Goal: Transaction & Acquisition: Book appointment/travel/reservation

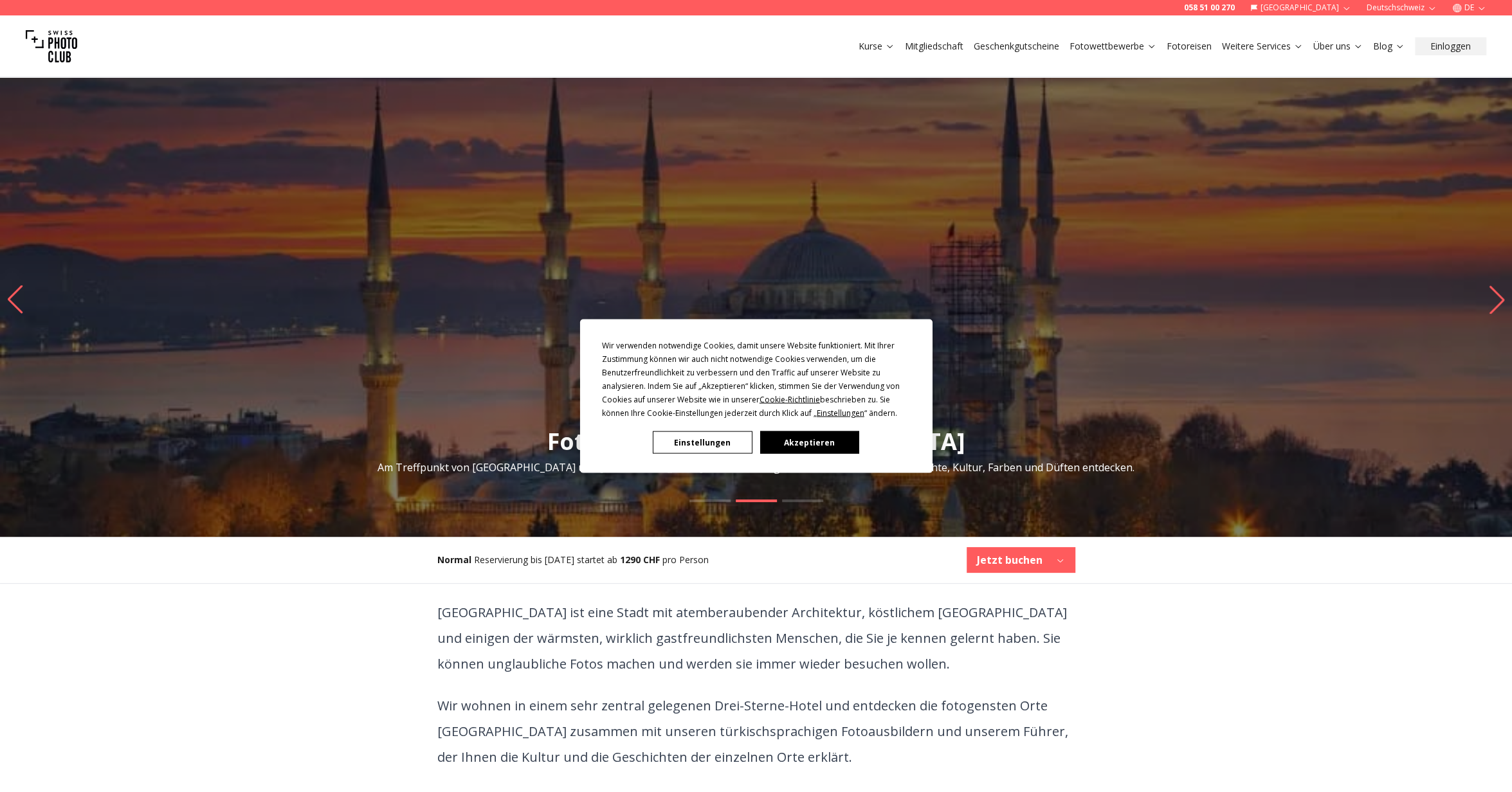
click at [794, 441] on button "Akzeptieren" at bounding box center [809, 442] width 99 height 22
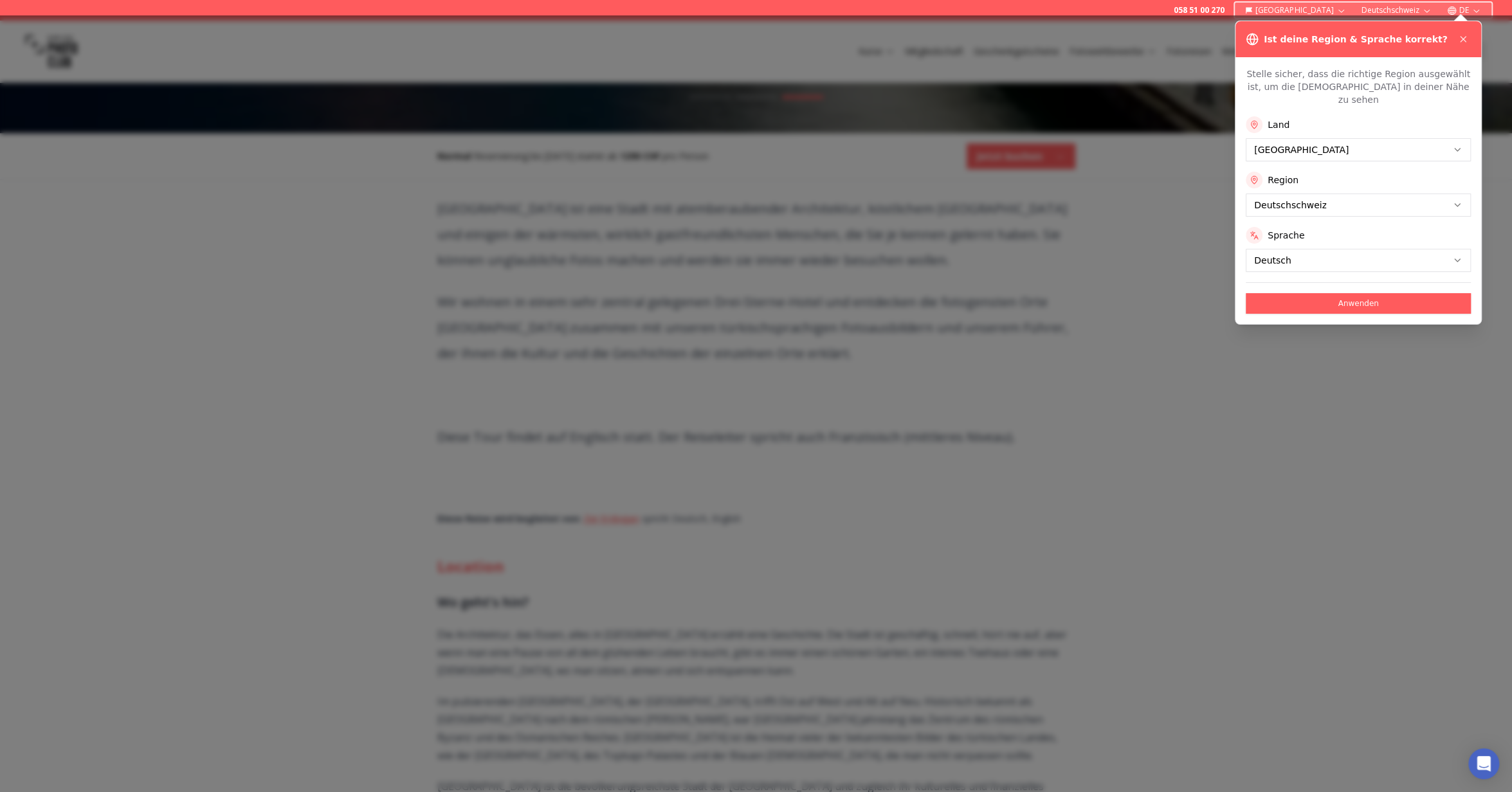
scroll to position [450, 0]
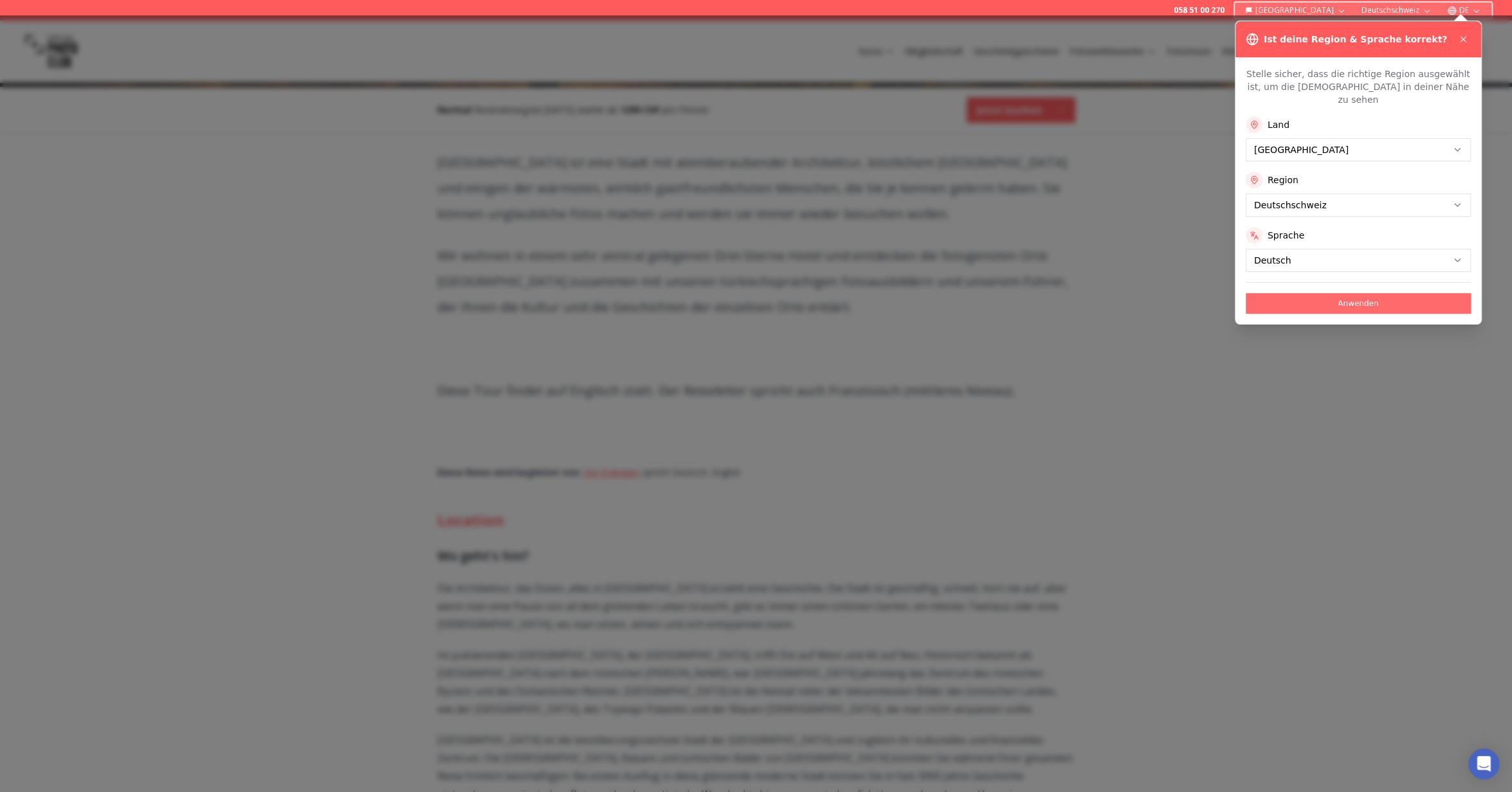
click at [1369, 293] on button "Anwenden" at bounding box center [1358, 303] width 225 height 21
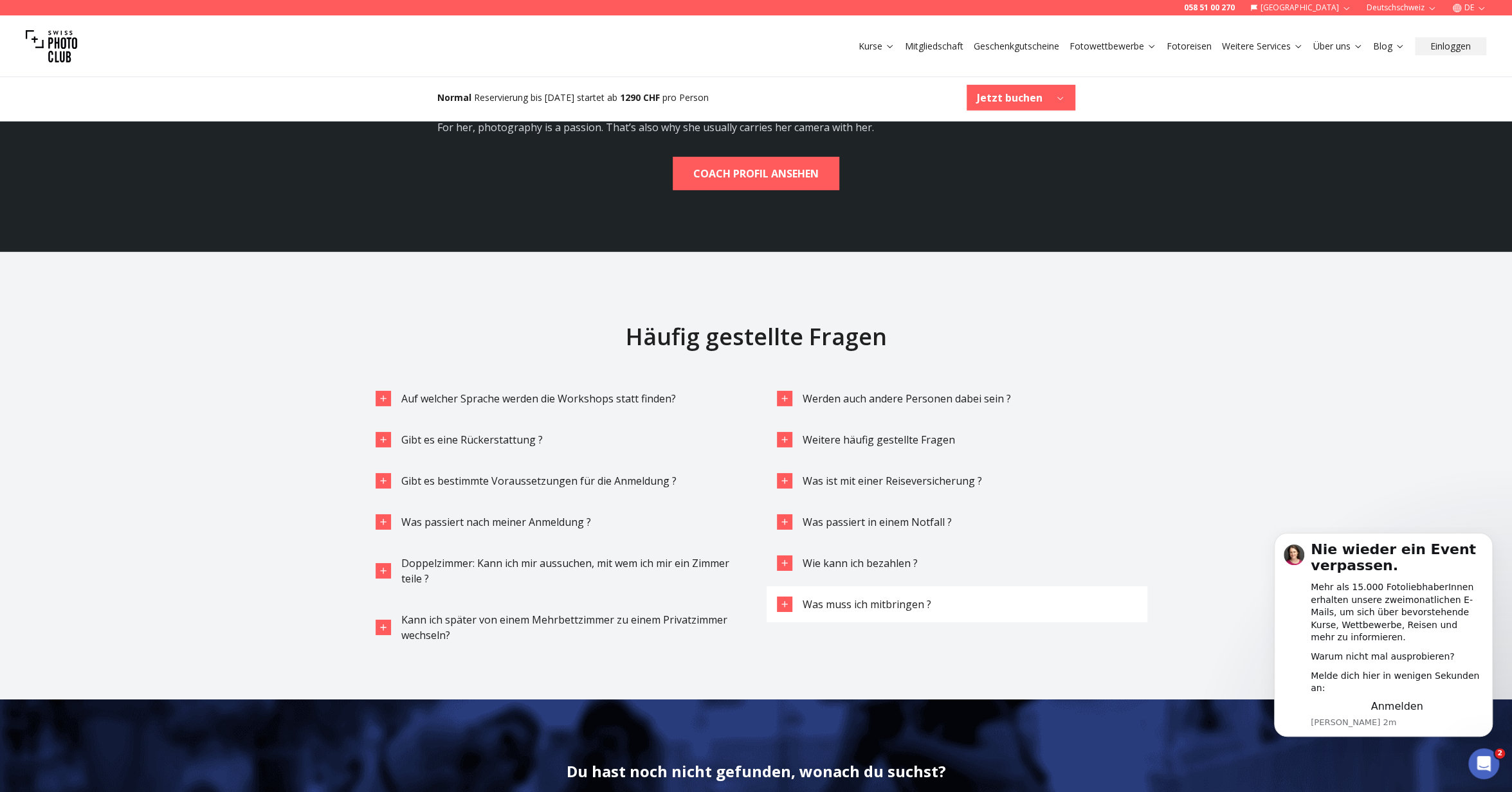
scroll to position [3728, 0]
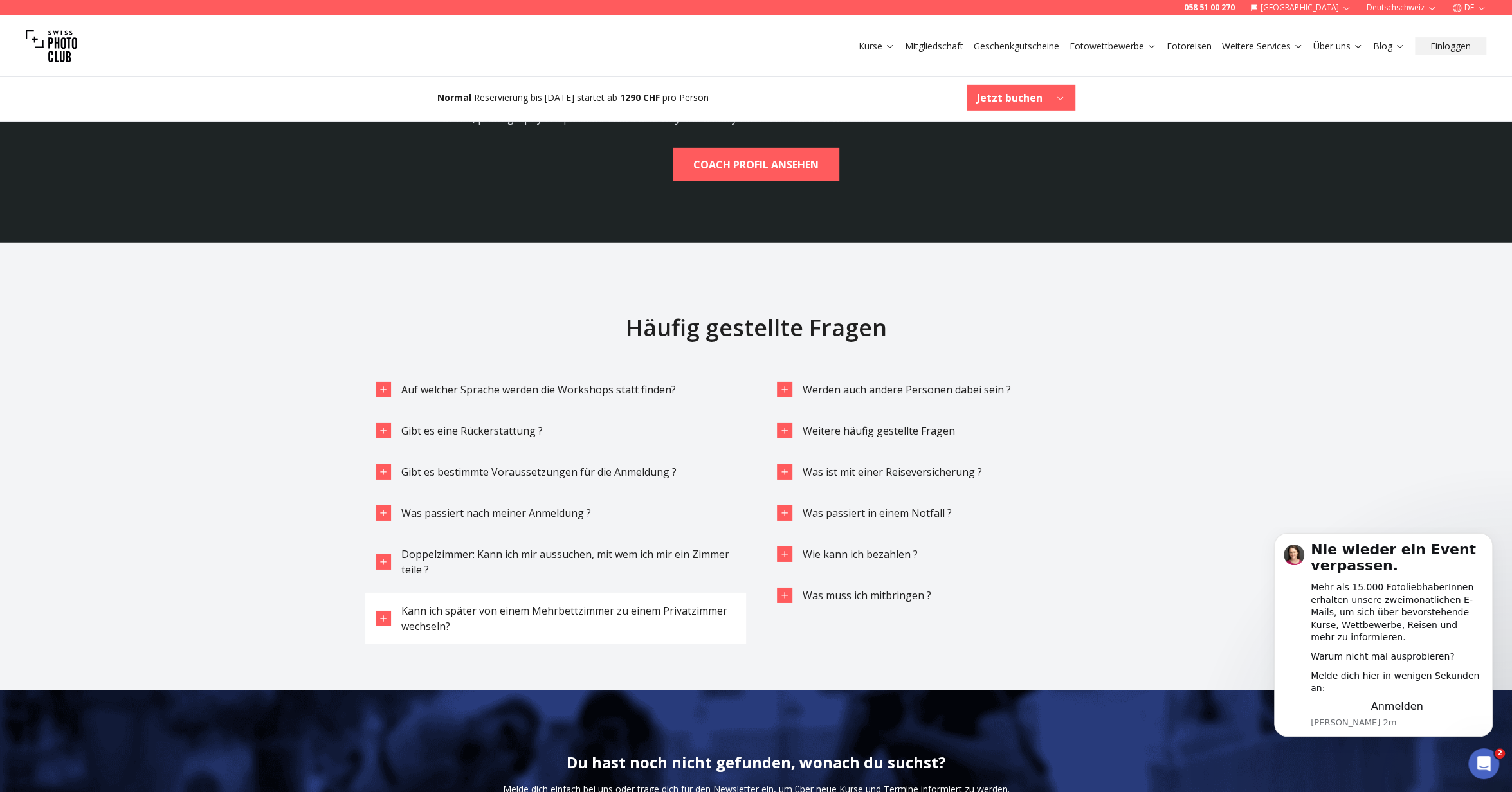
click at [541, 603] on div "Kann ich später von einem Mehrbettzimmer zu einem Privatzimmer wechseln?" at bounding box center [569, 618] width 335 height 31
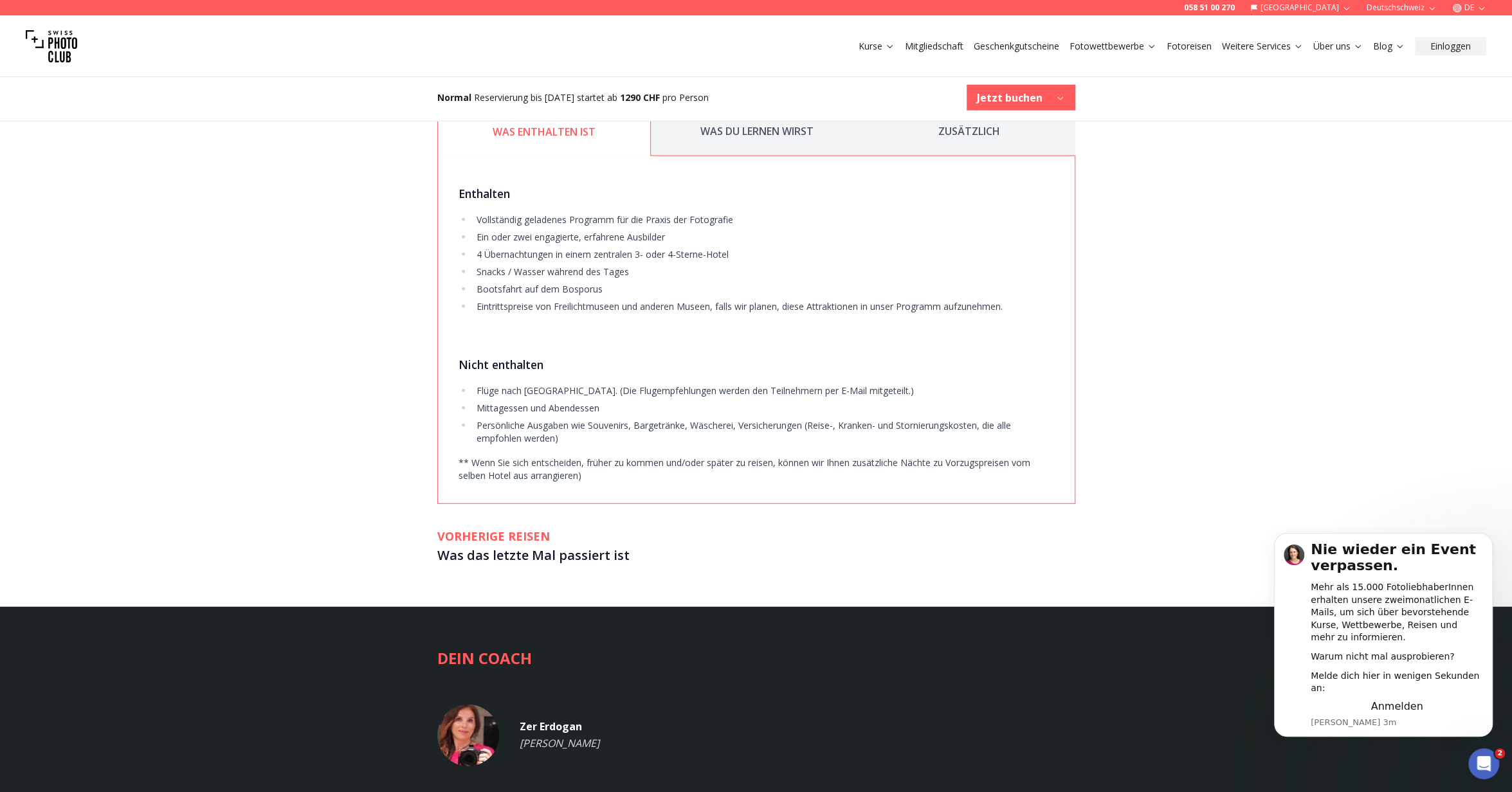
scroll to position [2756, 0]
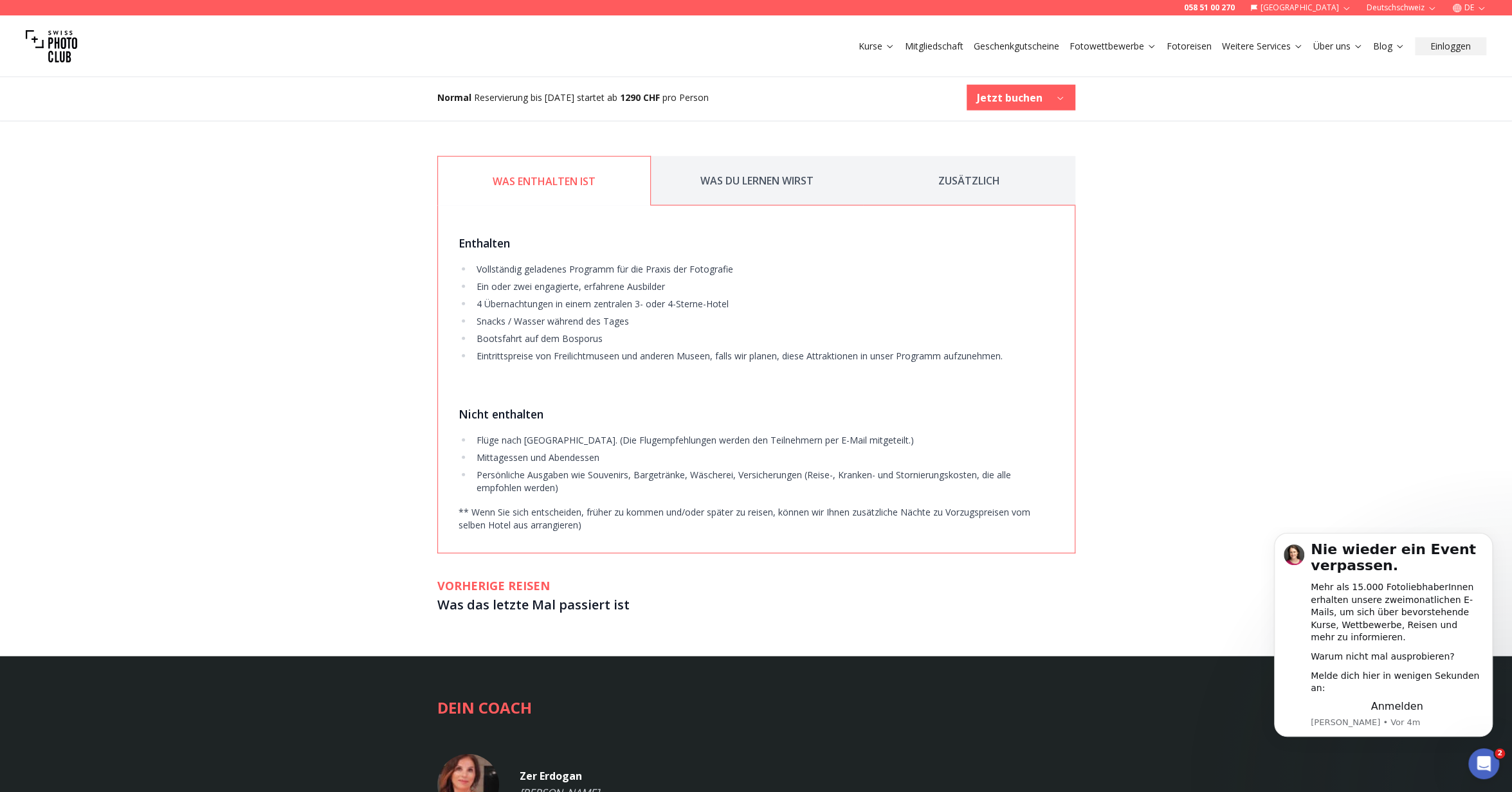
click at [746, 164] on button "WAS DU LERNEN WIRST" at bounding box center [756, 181] width 212 height 50
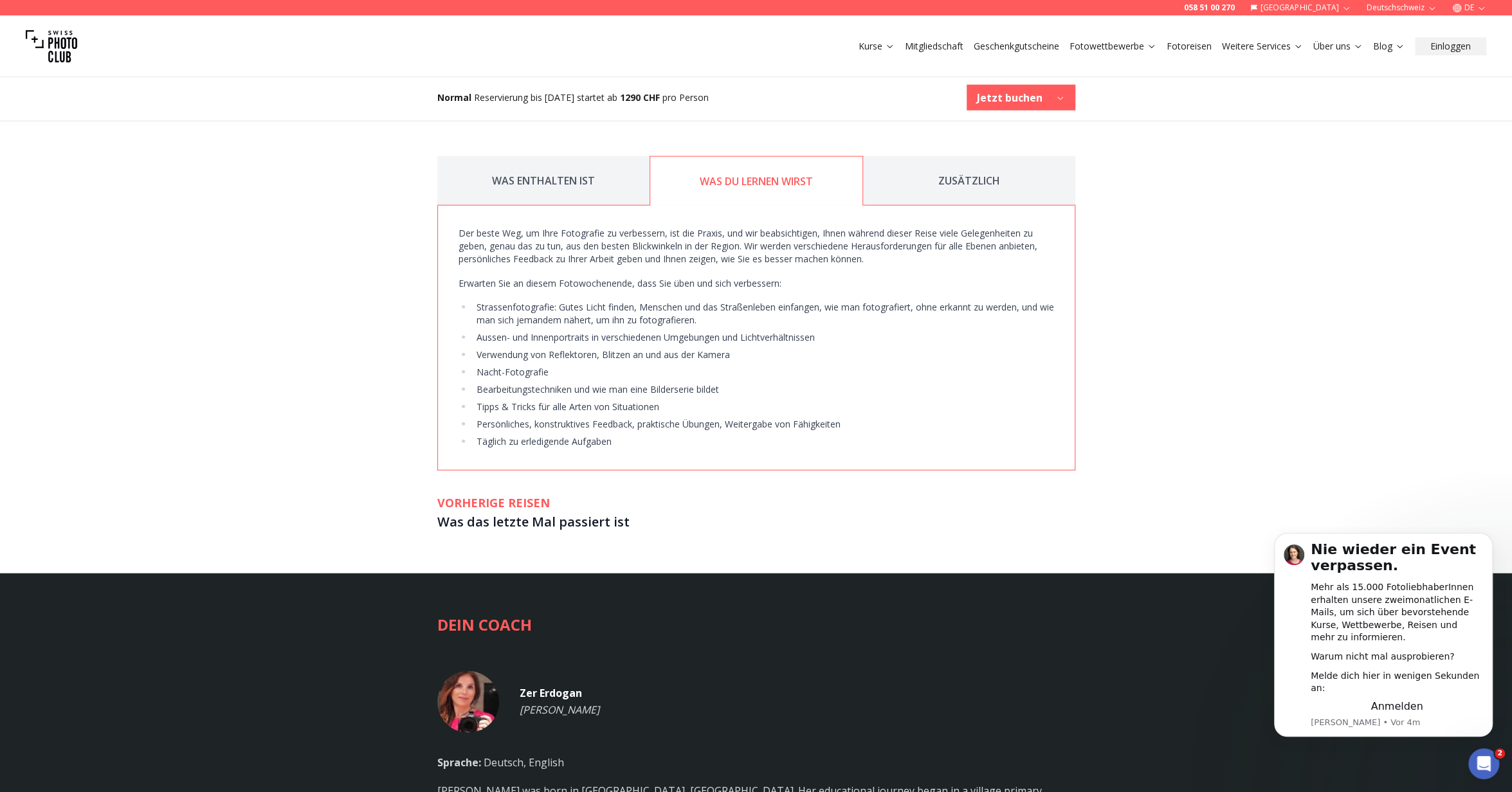
click at [937, 169] on button "ZUSÄTZLICH" at bounding box center [969, 181] width 212 height 50
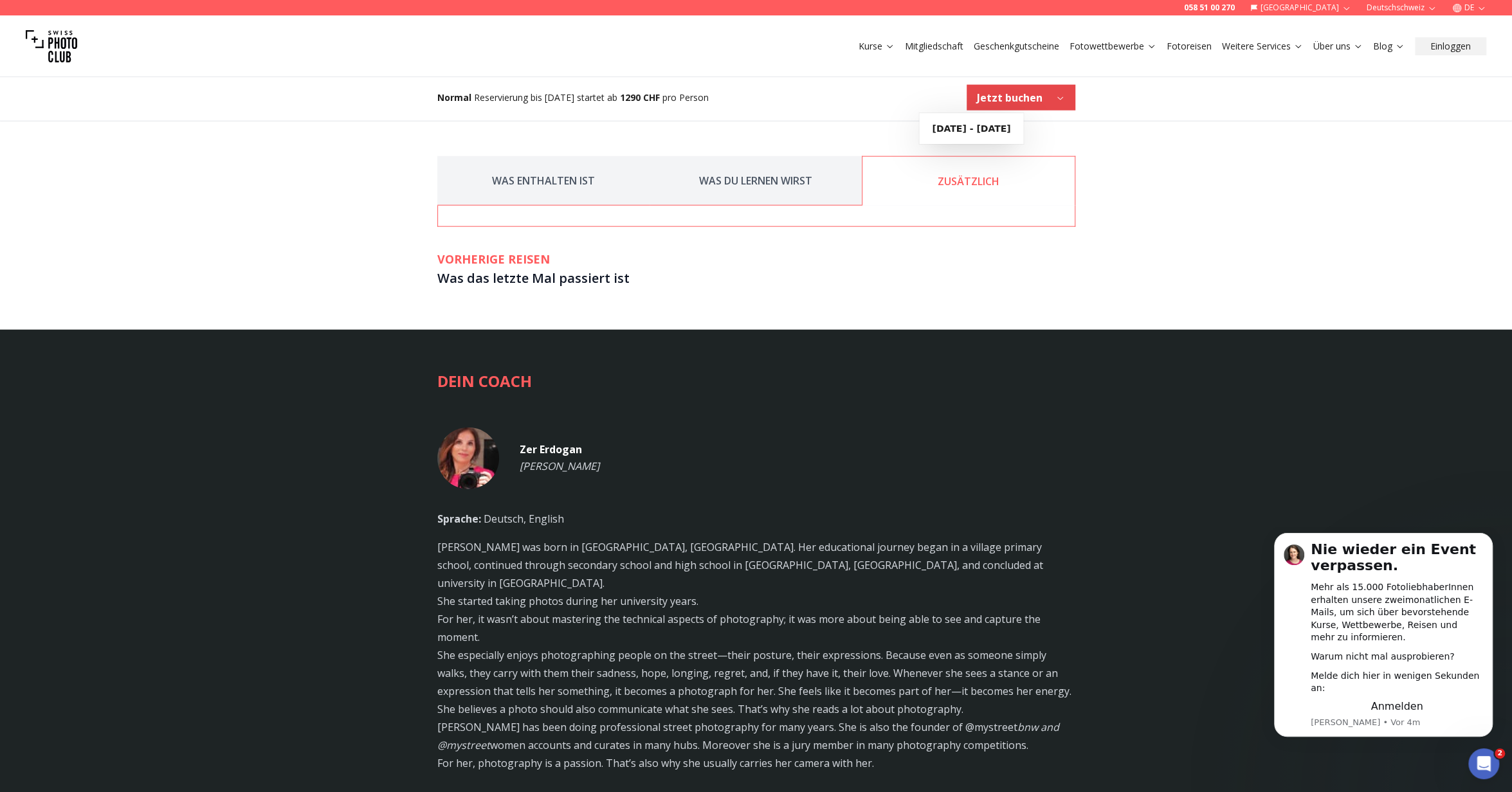
click at [1004, 97] on b "Jetzt buchen" at bounding box center [1009, 97] width 65 height 16
click at [992, 134] on b "[DATE] - [DATE]" at bounding box center [972, 128] width 79 height 13
